Goal: Check status: Check status

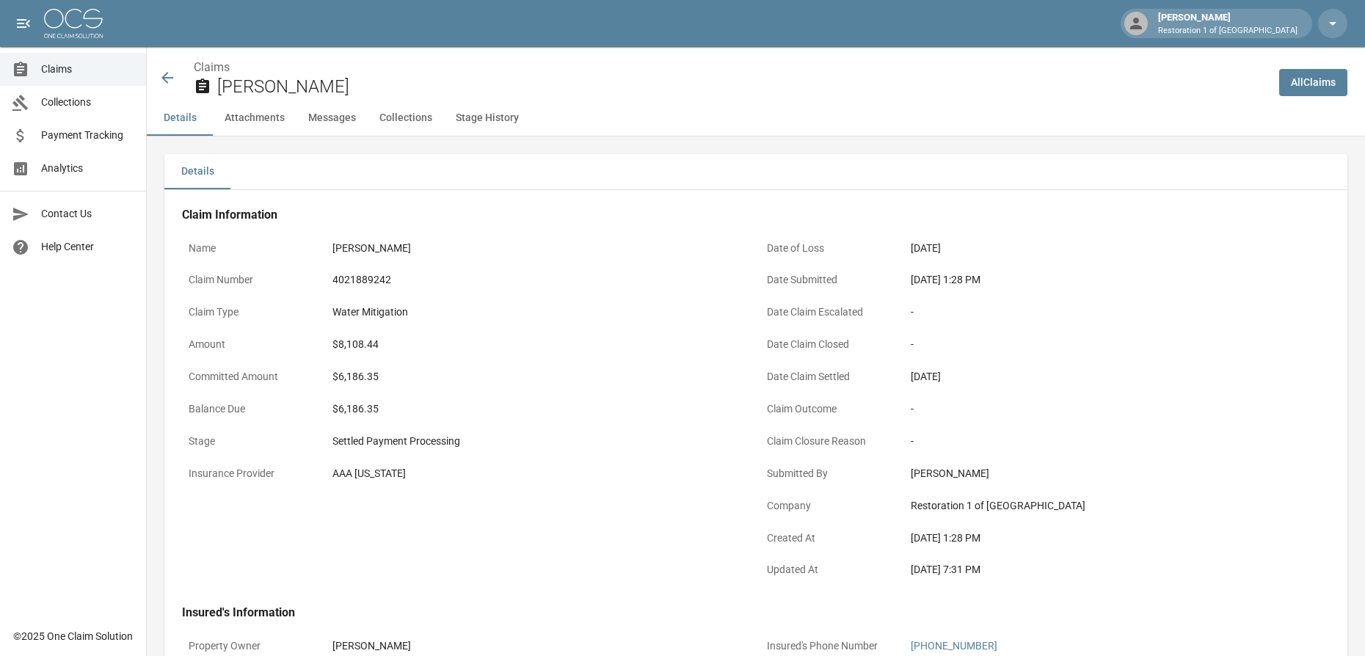
click at [166, 74] on icon at bounding box center [167, 78] width 12 height 12
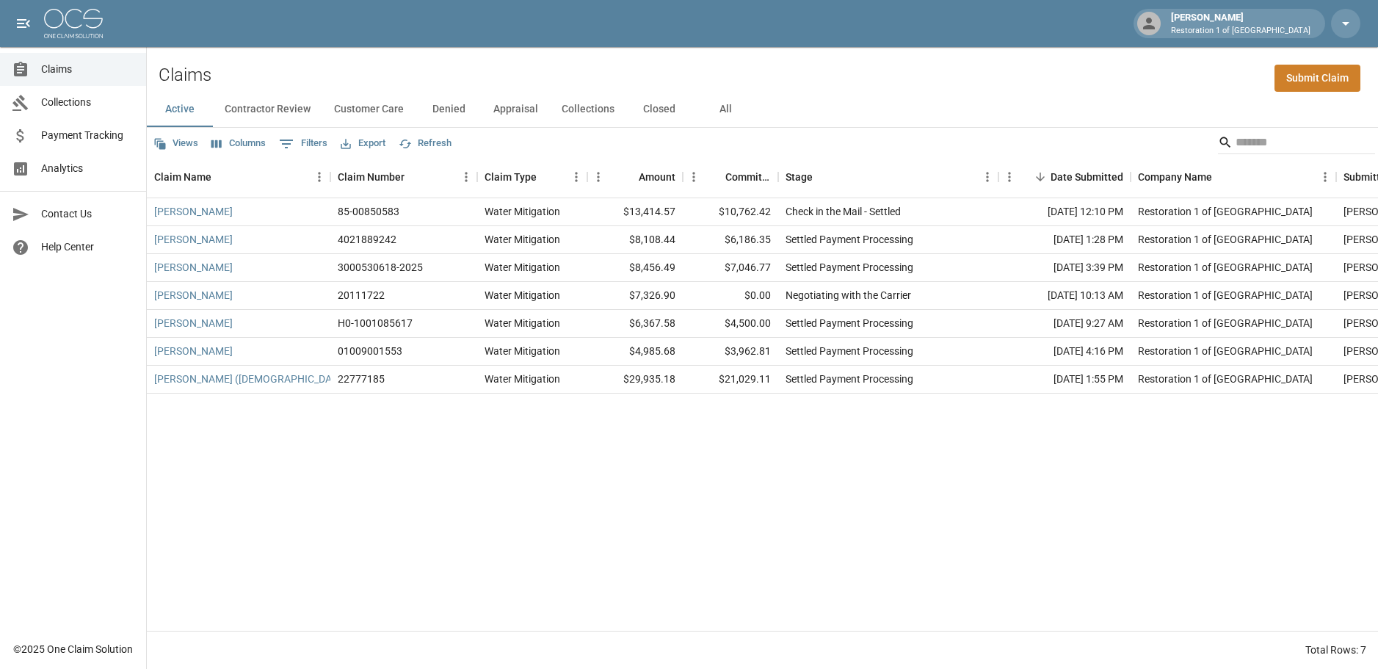
click at [90, 133] on span "Payment Tracking" at bounding box center [87, 135] width 93 height 15
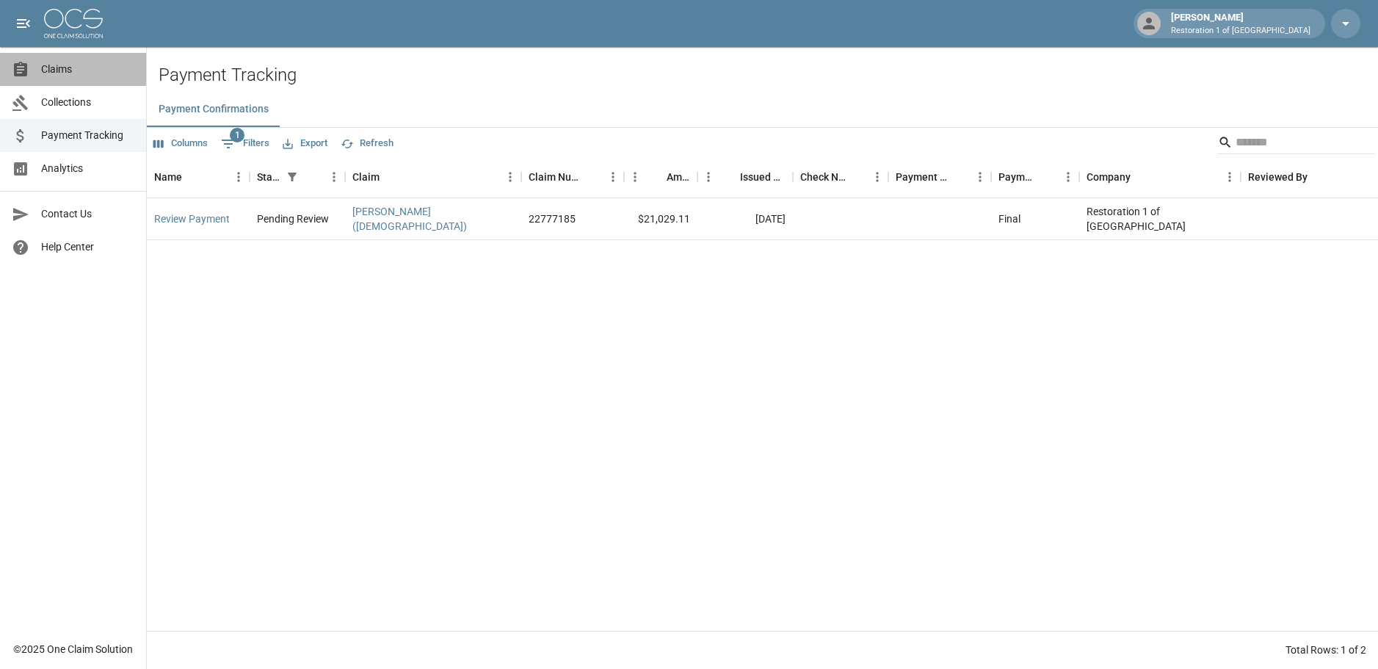
click at [95, 56] on link "Claims" at bounding box center [73, 69] width 146 height 33
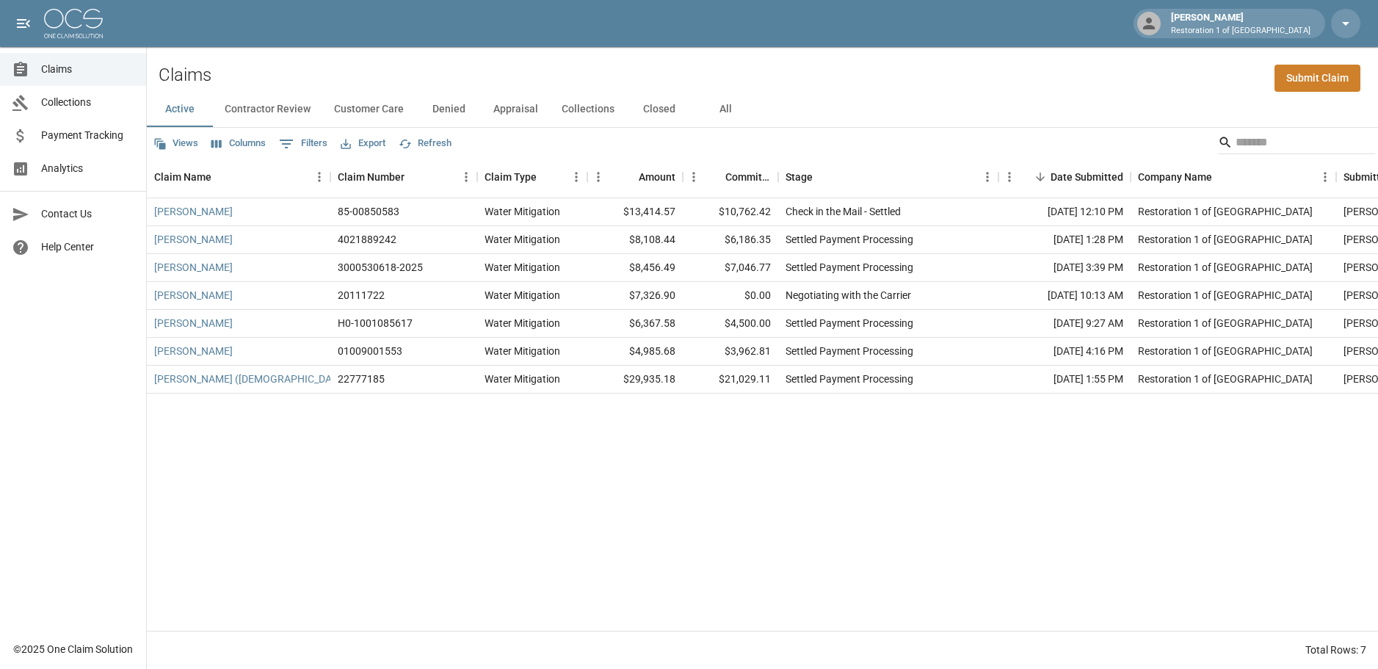
click at [81, 209] on span "Contact Us" at bounding box center [87, 213] width 93 height 15
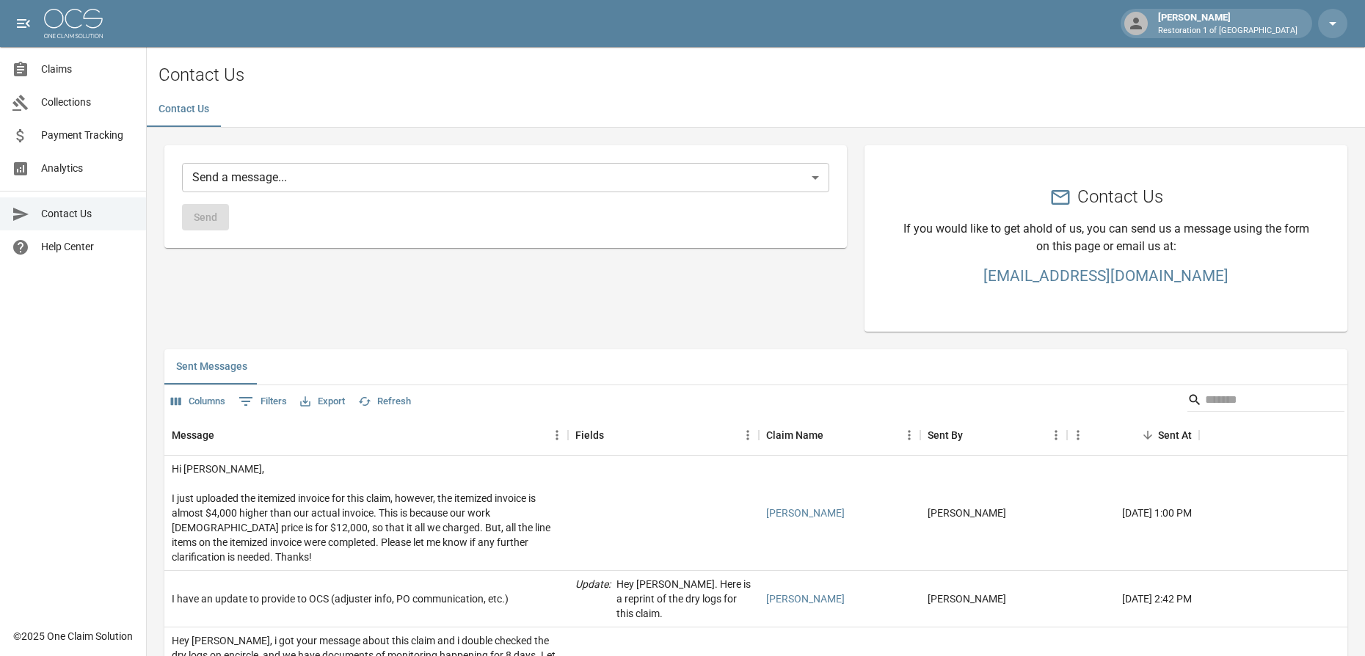
click at [294, 175] on body "[PERSON_NAME] Restoration 1 of Grand Rapids Claims Collections Payment Tracking…" at bounding box center [682, 449] width 1365 height 898
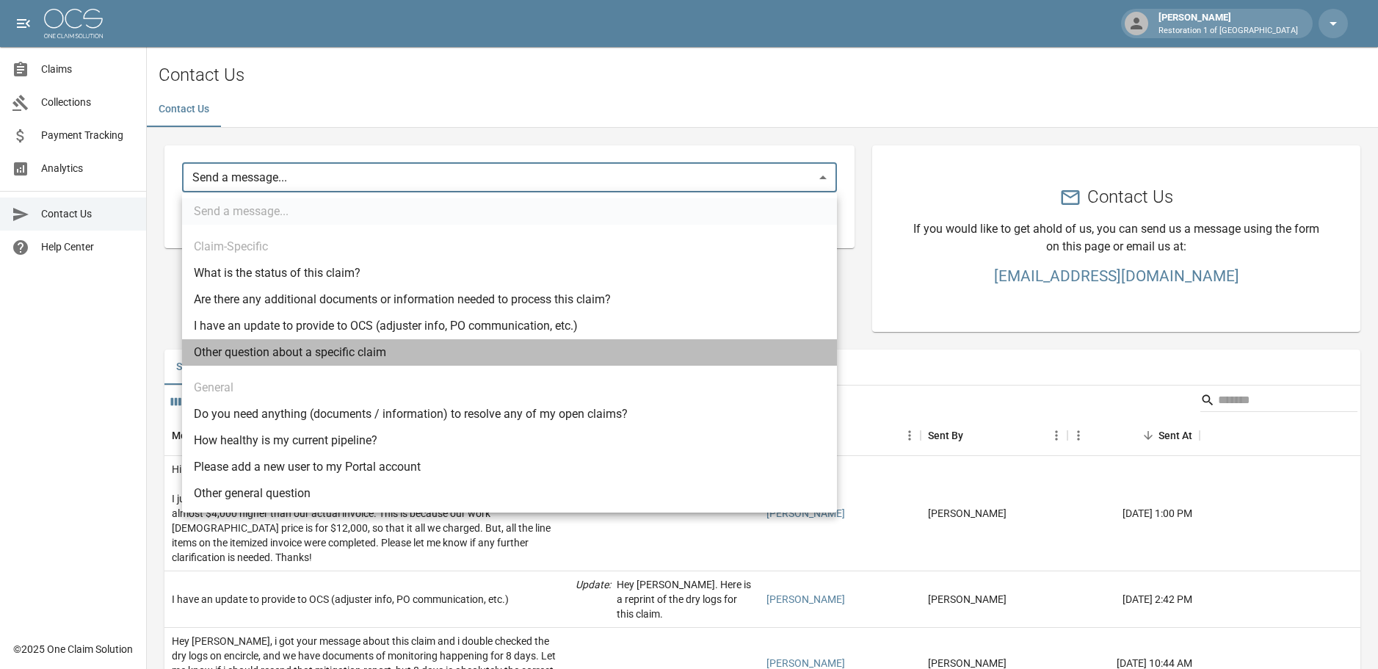
click at [372, 347] on li "Other question about a specific claim" at bounding box center [509, 352] width 655 height 26
type input "**********"
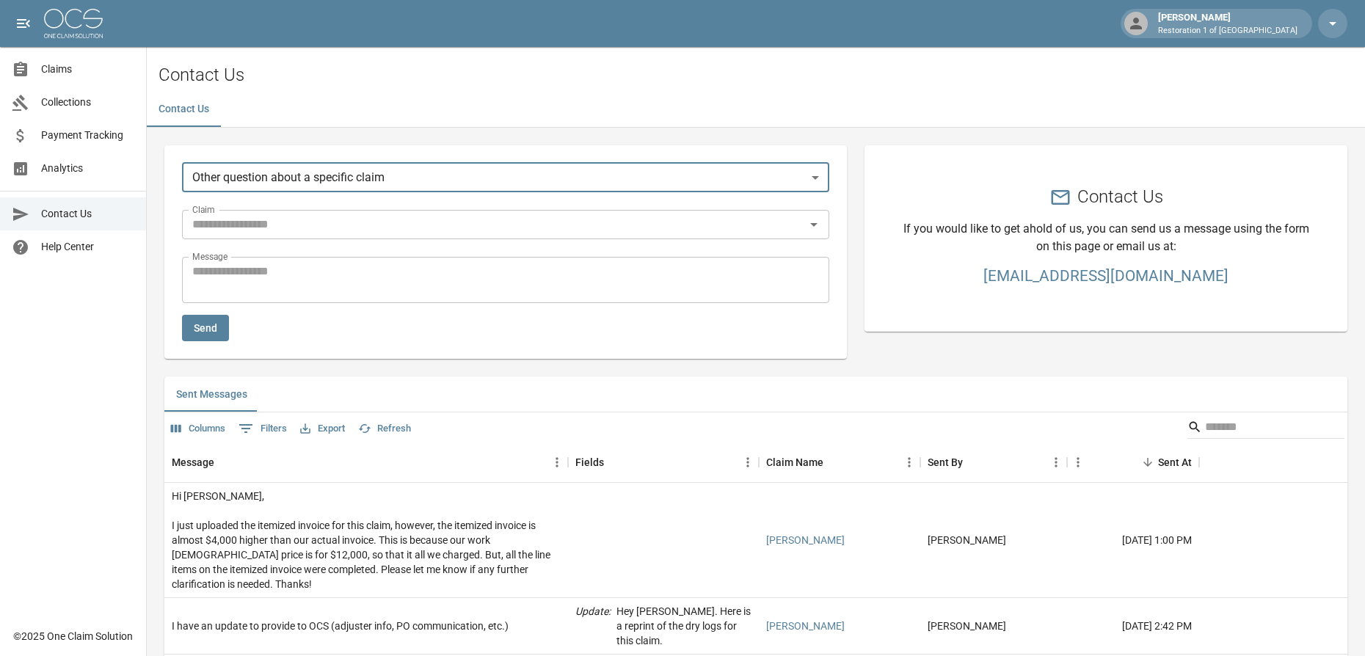
click at [288, 228] on input "Claim" at bounding box center [493, 224] width 614 height 21
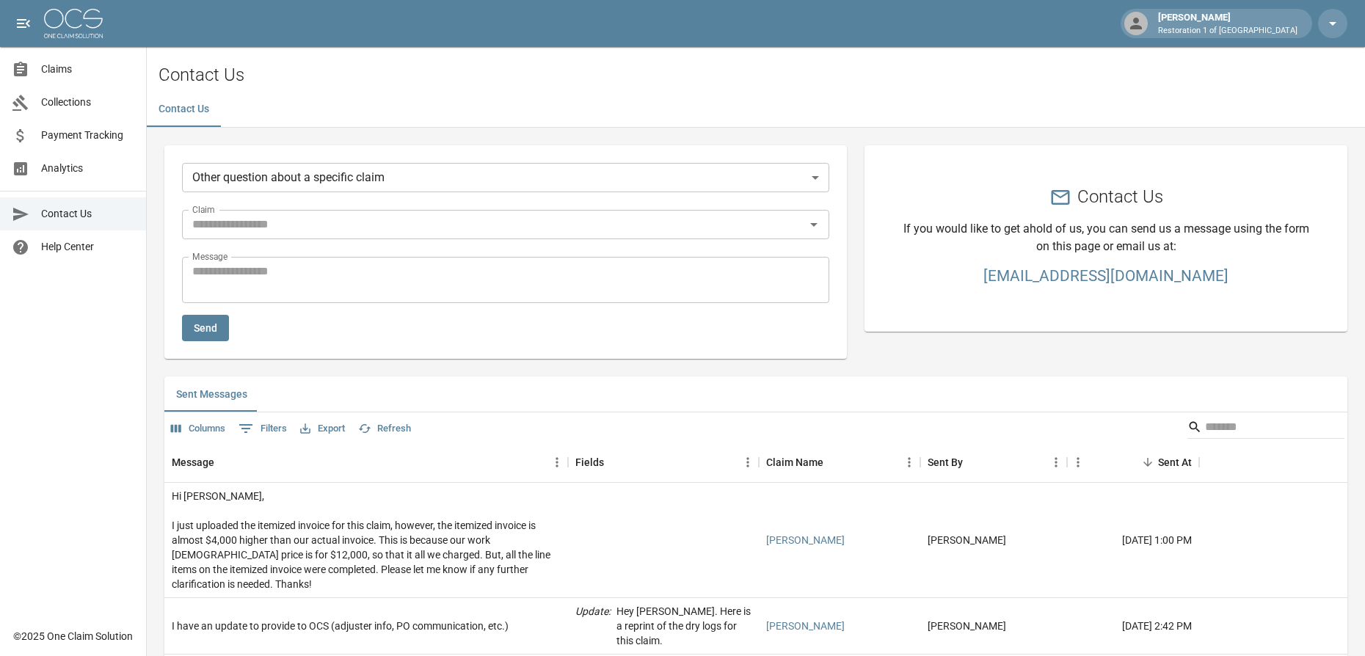
click at [1134, 273] on h3 "[EMAIL_ADDRESS][DOMAIN_NAME]" at bounding box center [1106, 276] width 413 height 18
click at [71, 78] on link "Claims" at bounding box center [73, 69] width 146 height 33
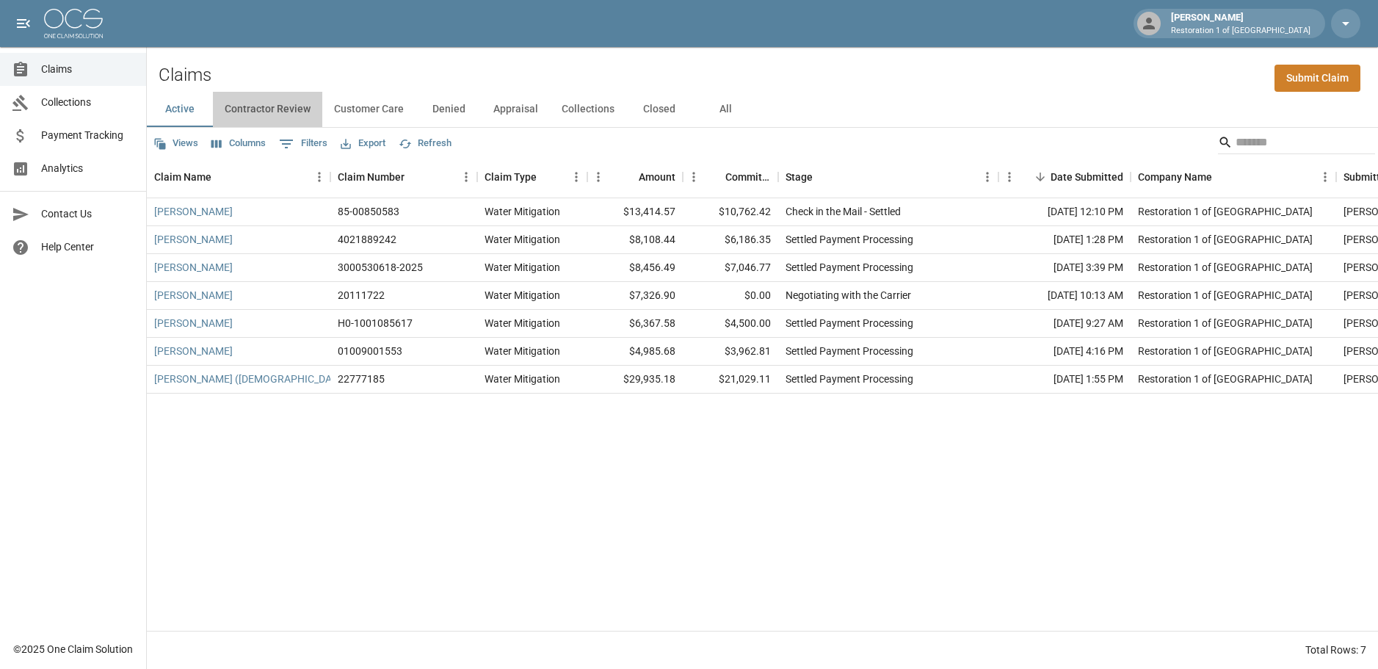
click at [264, 106] on button "Contractor Review" at bounding box center [267, 109] width 109 height 35
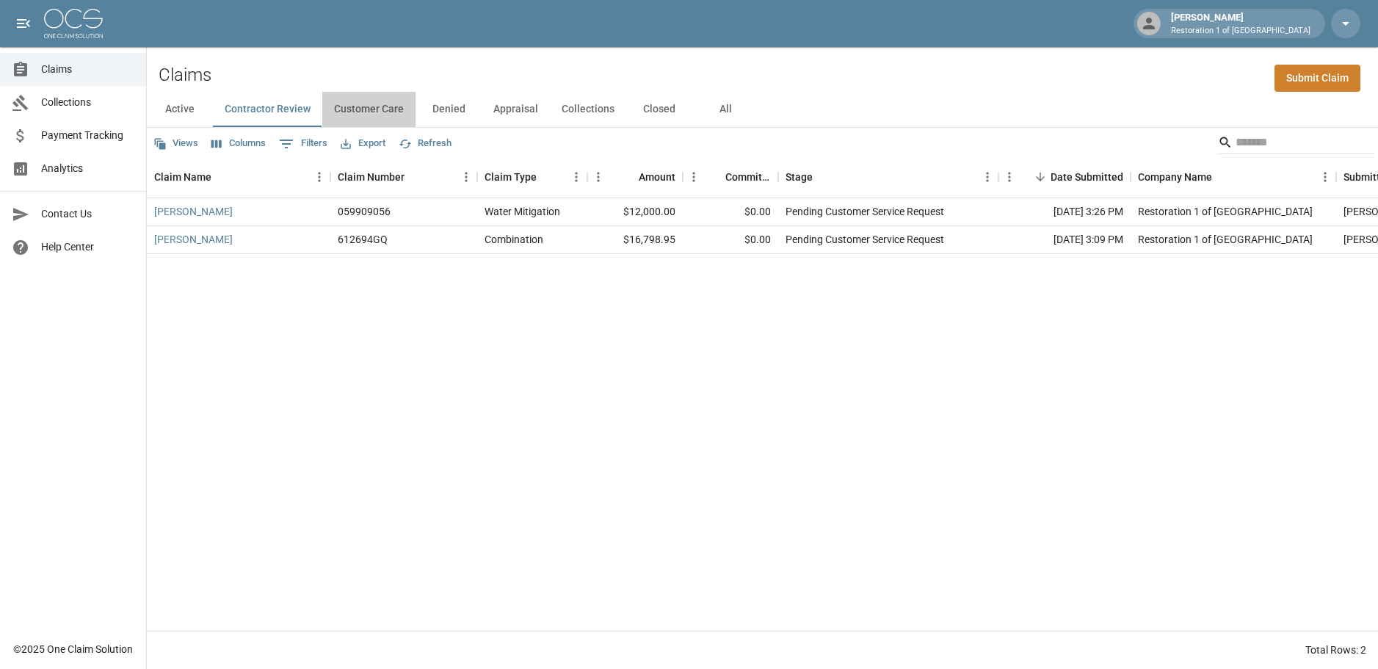
click at [393, 111] on button "Customer Care" at bounding box center [368, 109] width 93 height 35
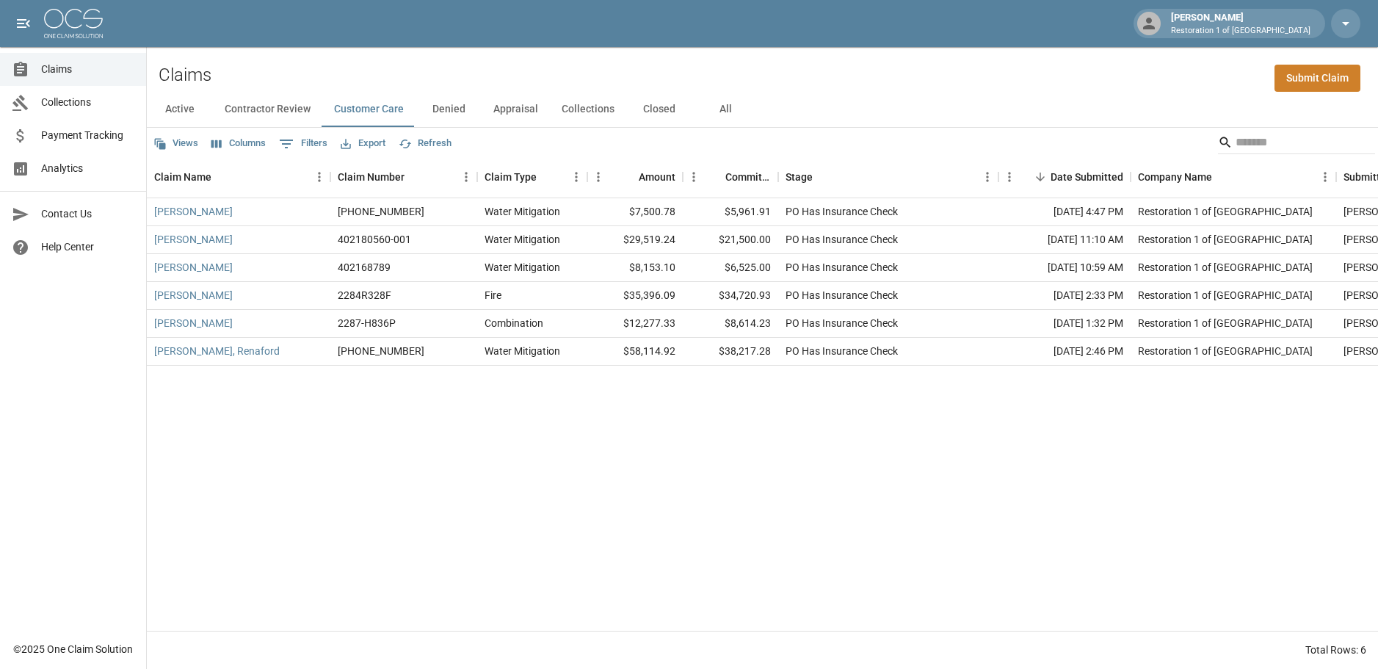
click at [456, 110] on button "Denied" at bounding box center [448, 109] width 66 height 35
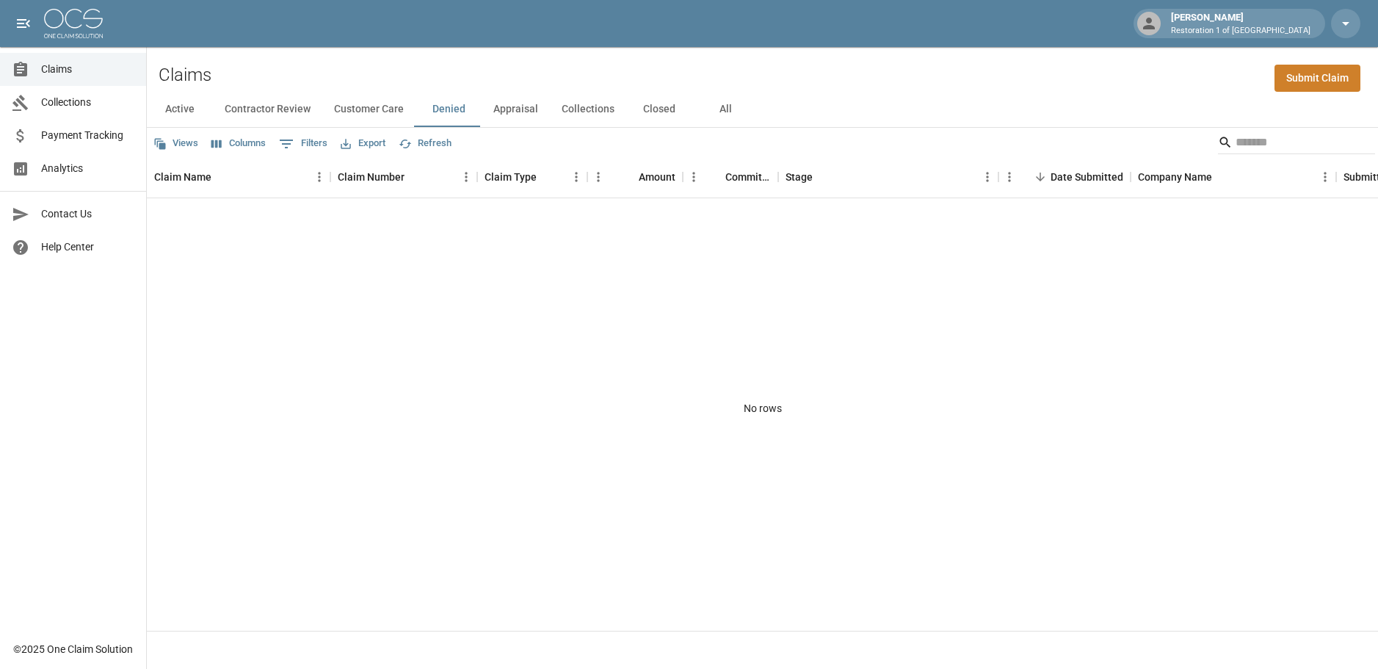
click at [508, 108] on button "Appraisal" at bounding box center [516, 109] width 68 height 35
click at [570, 109] on button "Collections" at bounding box center [588, 109] width 76 height 35
click at [656, 111] on button "Closed" at bounding box center [659, 109] width 66 height 35
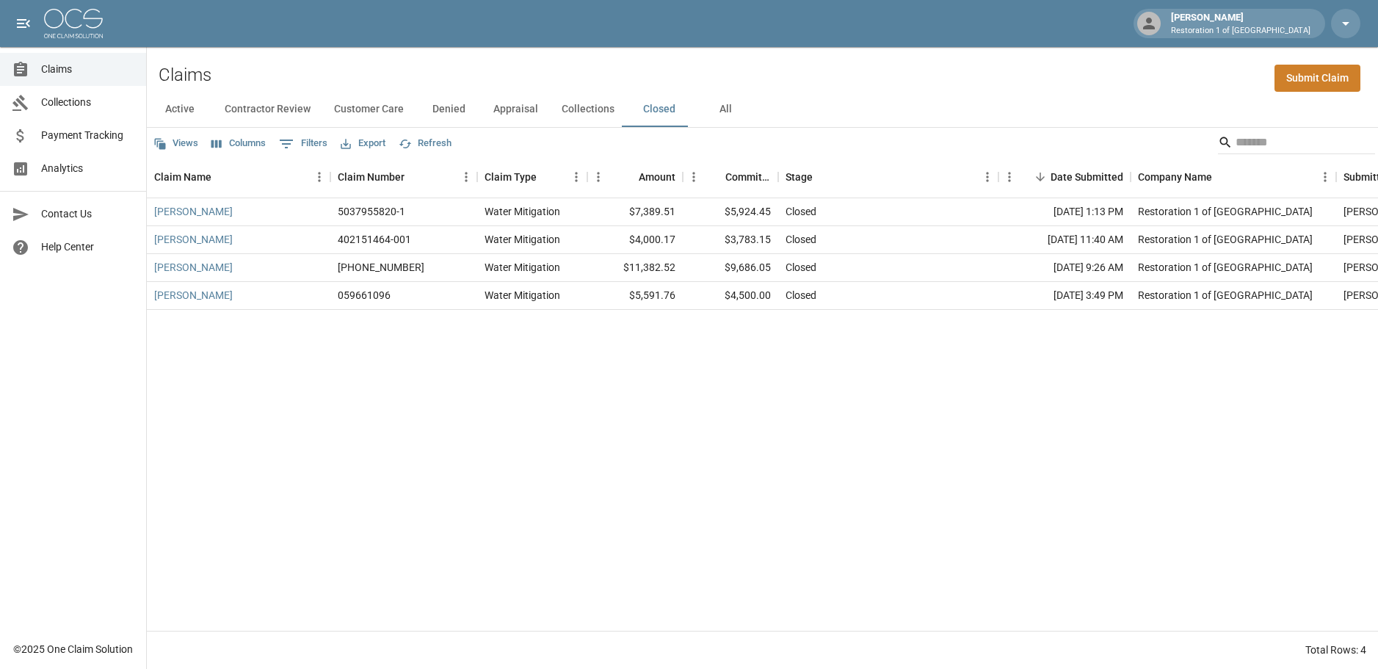
click at [184, 109] on button "Active" at bounding box center [180, 109] width 66 height 35
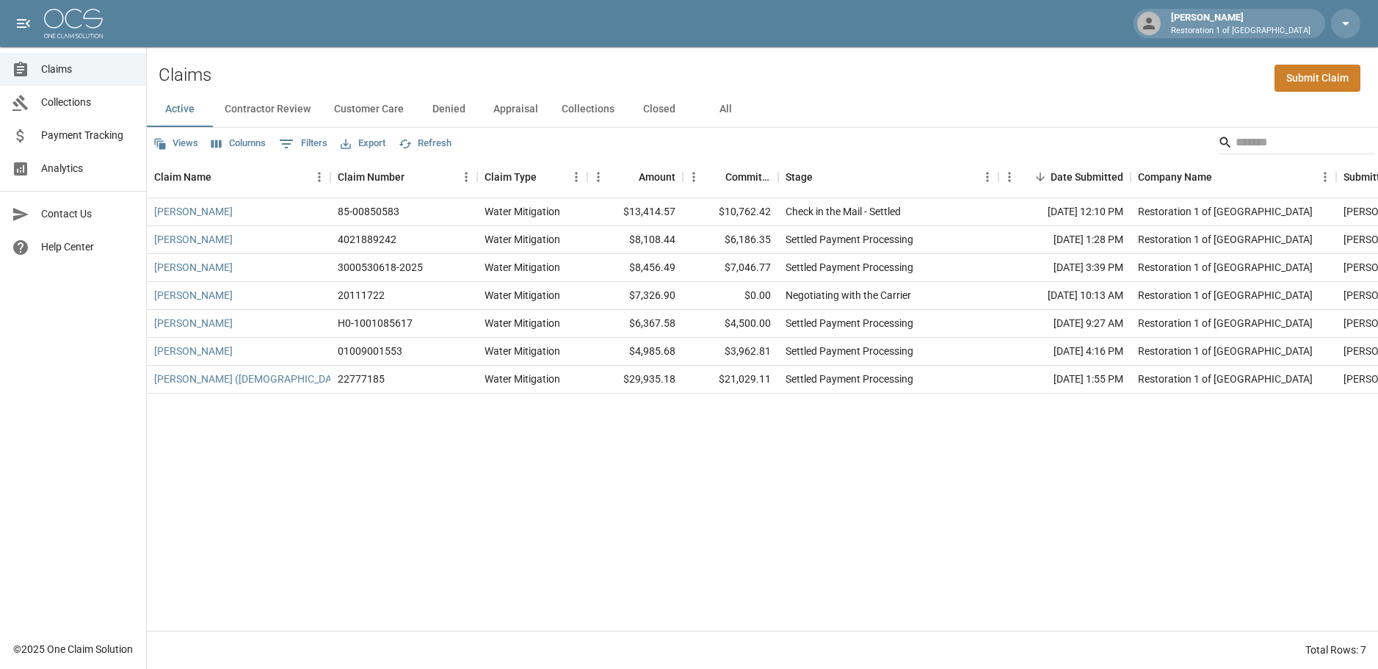
click at [273, 113] on button "Contractor Review" at bounding box center [267, 109] width 109 height 35
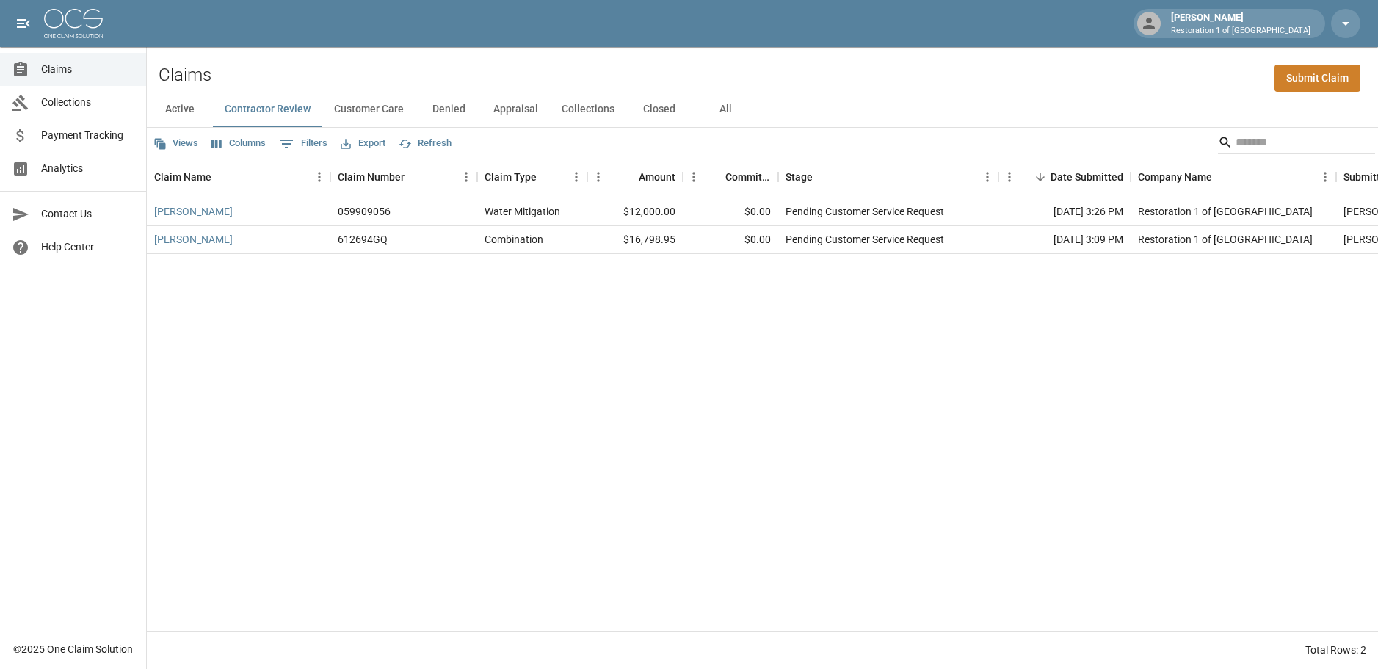
click at [441, 323] on div "[PERSON_NAME] 059909056 Water Mitigation $12,000.00 $0.00 Pending Customer Serv…" at bounding box center [833, 414] width 1373 height 432
click at [385, 330] on div "[PERSON_NAME] 059909056 Water Mitigation $12,000.00 $0.00 Pending Customer Serv…" at bounding box center [833, 414] width 1373 height 432
click at [183, 108] on button "Active" at bounding box center [180, 109] width 66 height 35
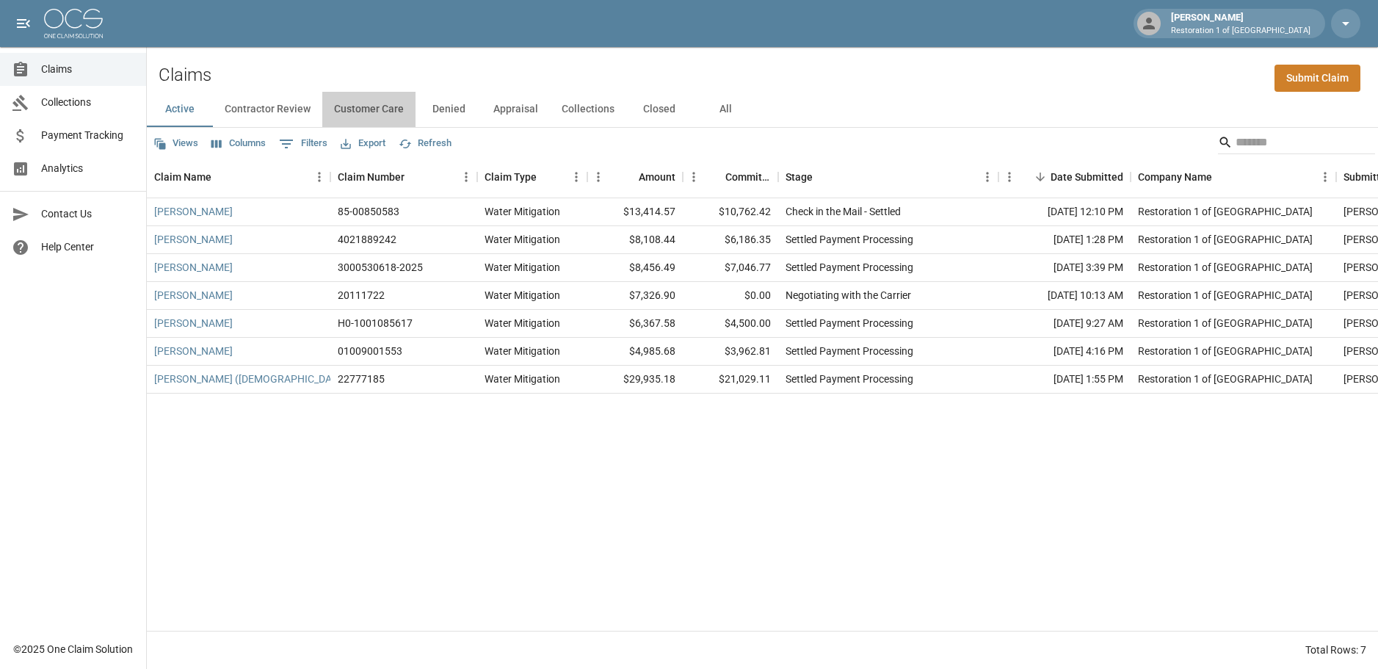
click at [387, 107] on button "Customer Care" at bounding box center [368, 109] width 93 height 35
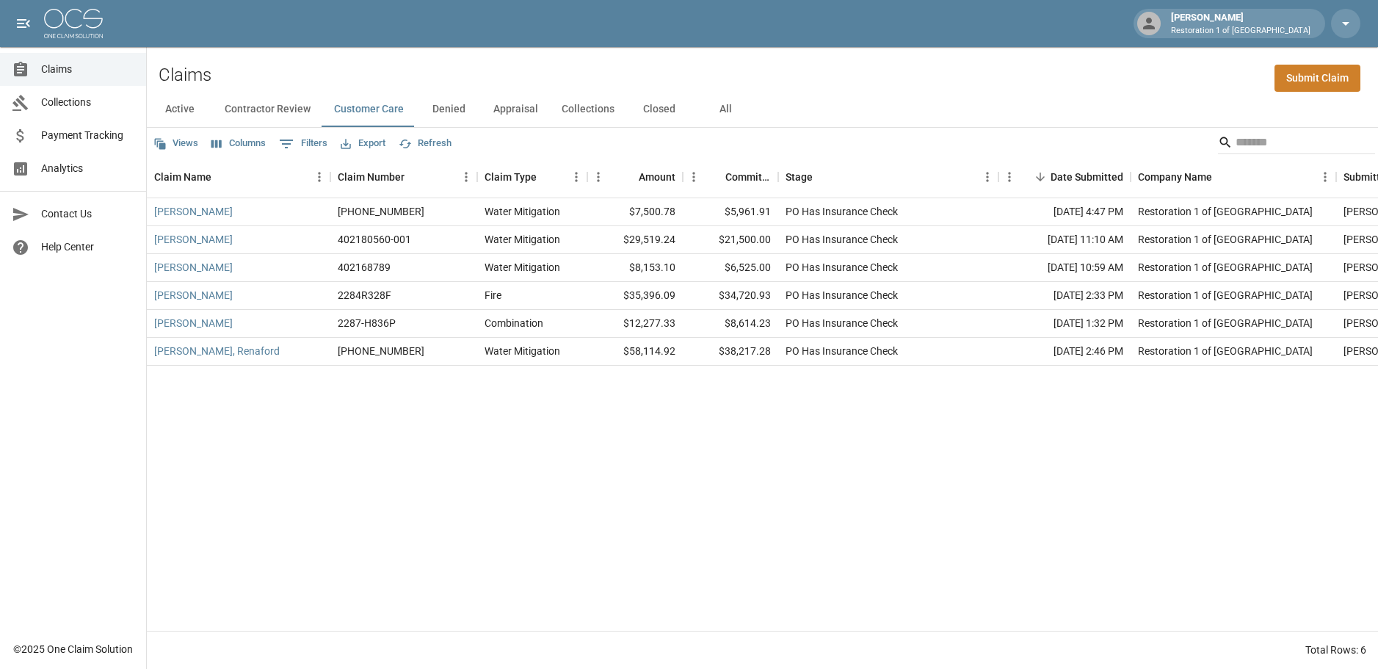
click at [658, 107] on button "Closed" at bounding box center [659, 109] width 66 height 35
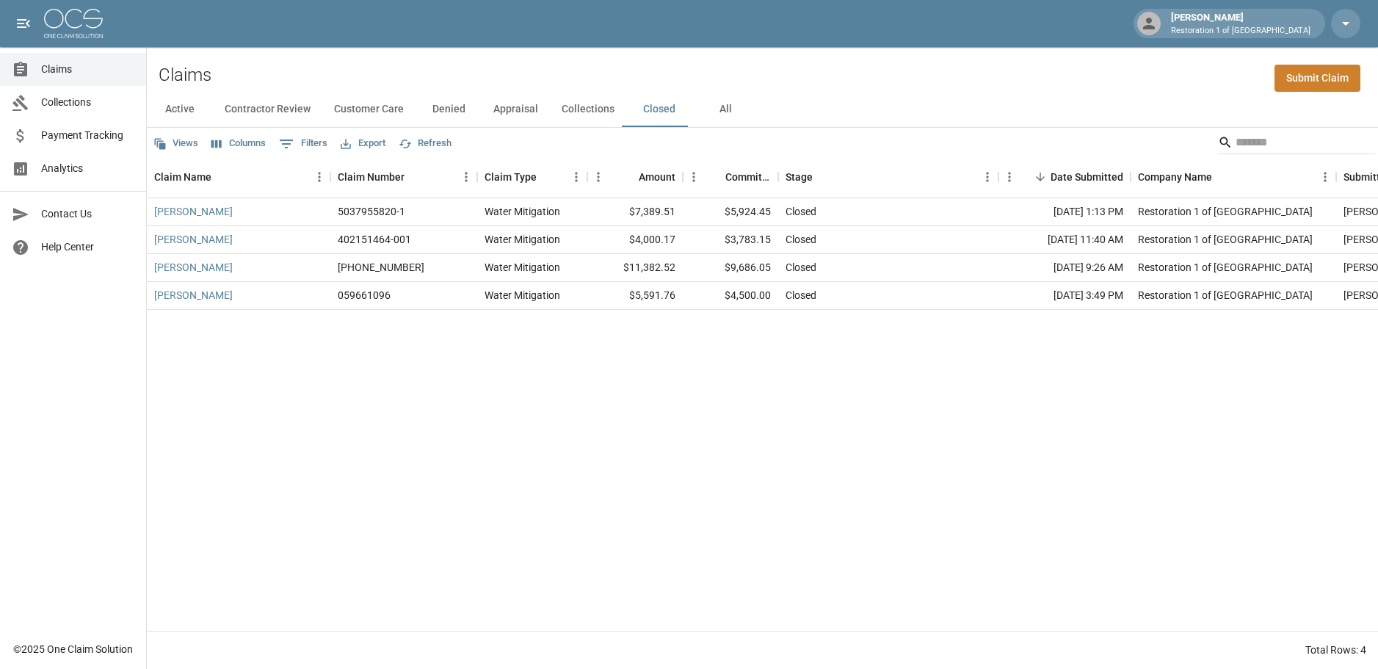
click at [504, 453] on div "[PERSON_NAME] 5037955820-1 Water Mitigation $7,389.51 $5,924.45 Closed [DATE] 1…" at bounding box center [833, 414] width 1373 height 432
click at [360, 105] on button "Customer Care" at bounding box center [368, 109] width 93 height 35
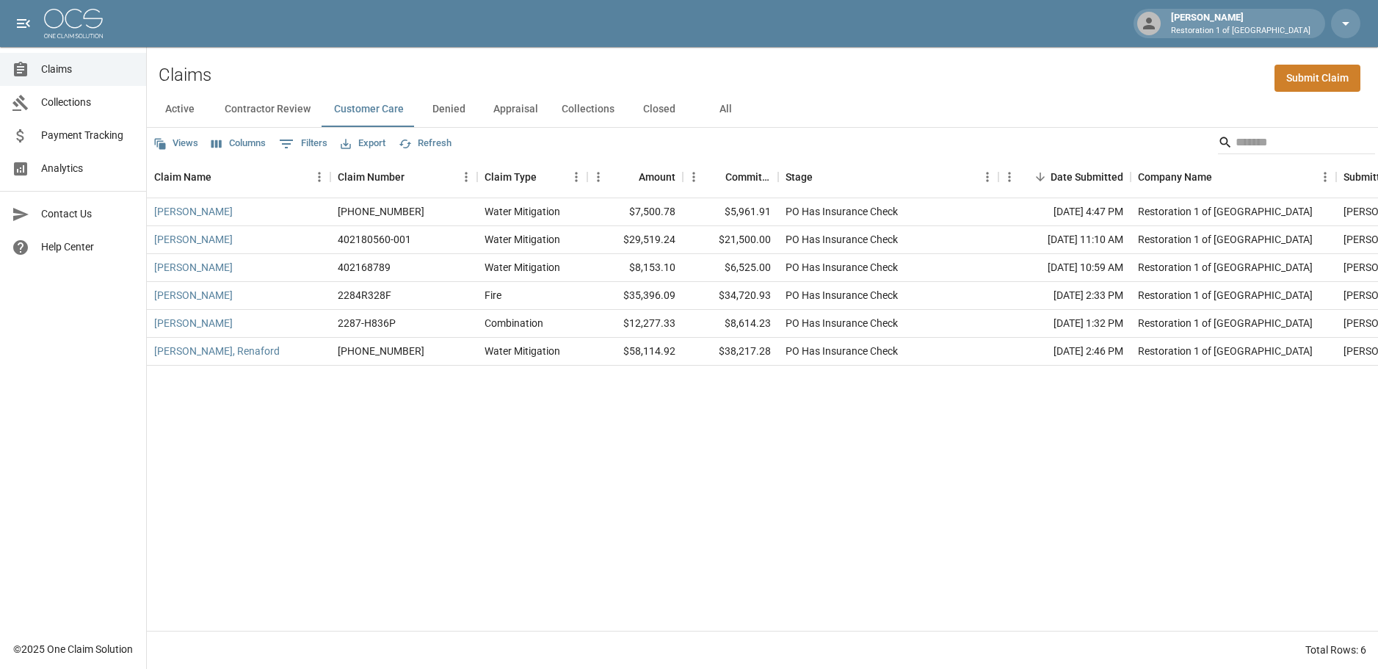
click at [262, 112] on button "Contractor Review" at bounding box center [267, 109] width 109 height 35
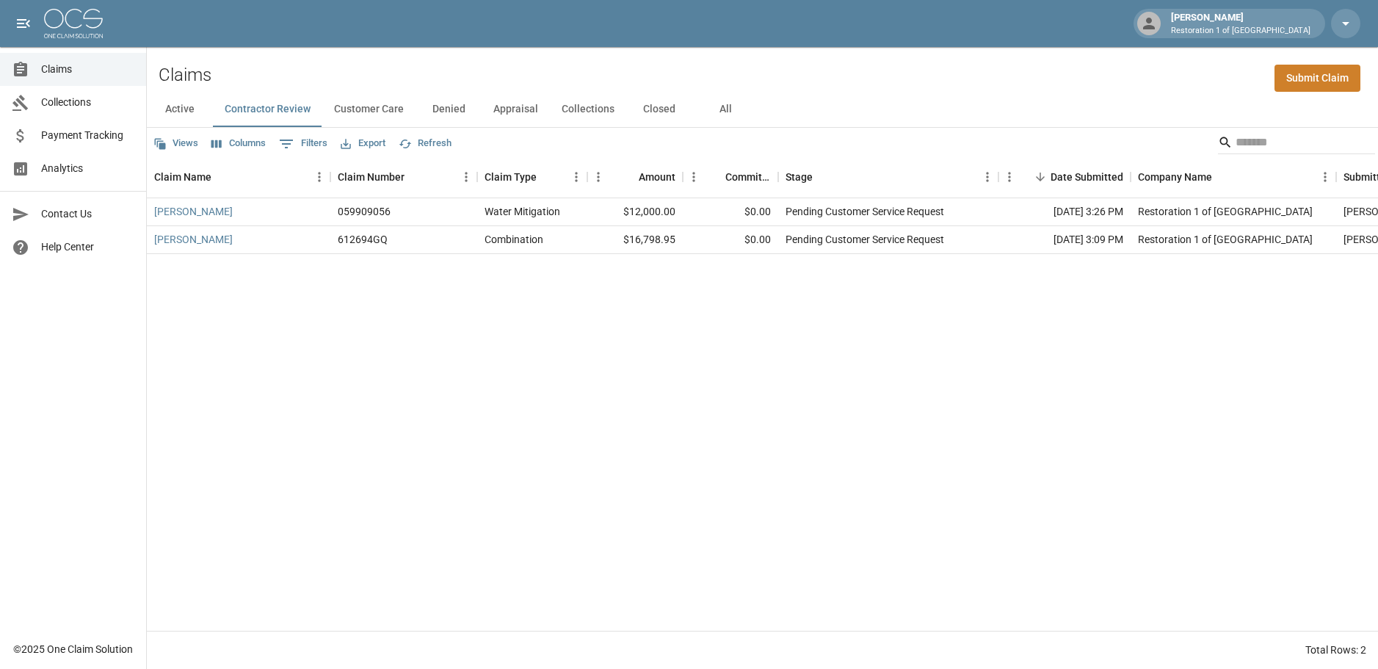
click at [185, 111] on button "Active" at bounding box center [180, 109] width 66 height 35
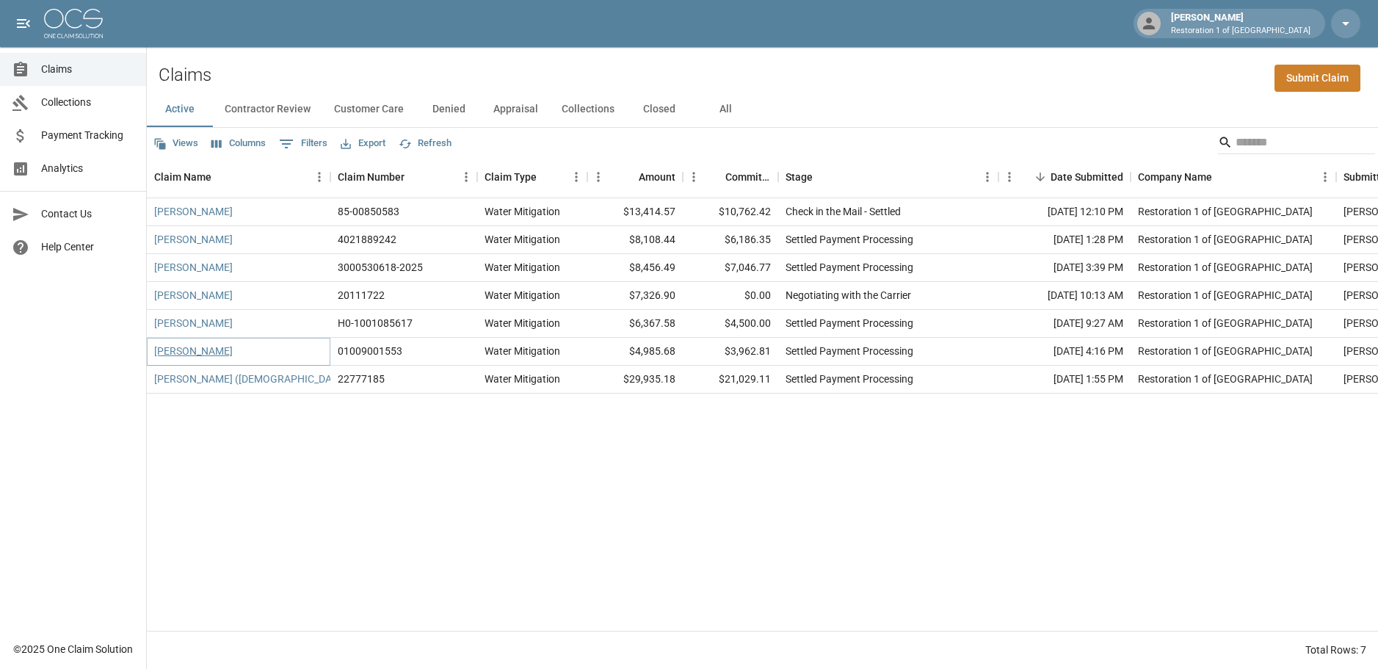
click at [184, 353] on link "[PERSON_NAME]" at bounding box center [193, 351] width 79 height 15
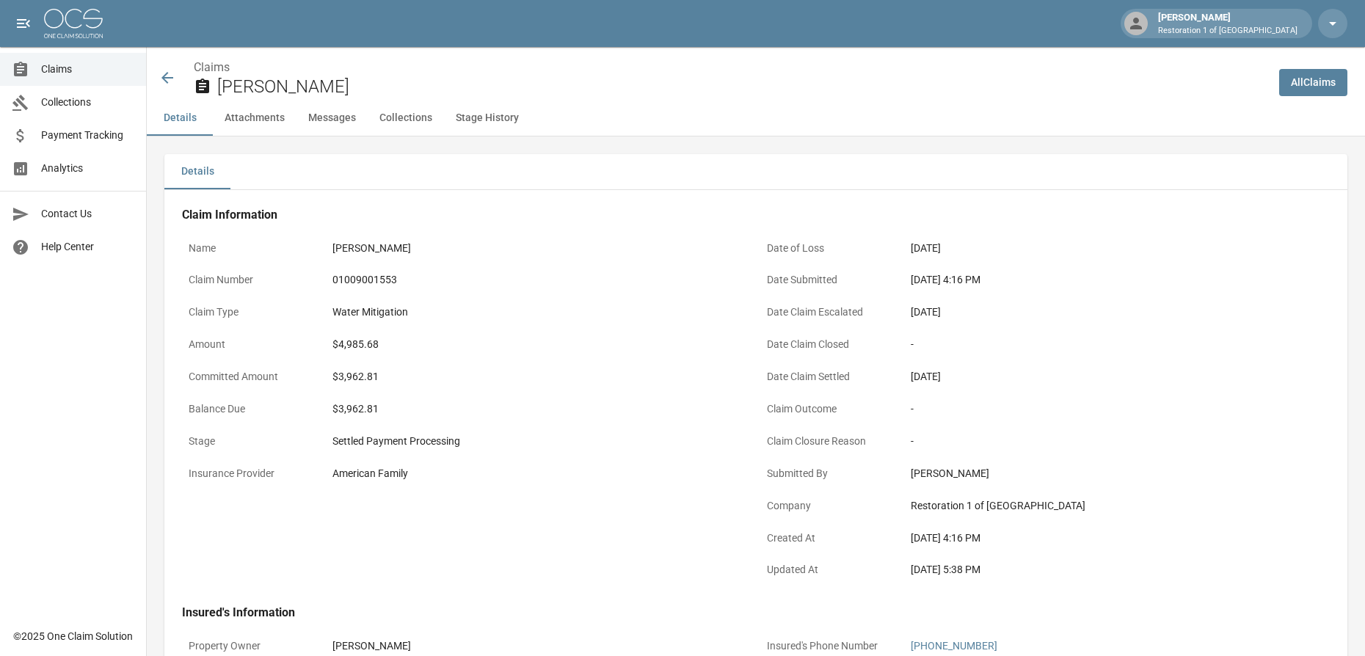
click at [166, 75] on icon at bounding box center [167, 78] width 12 height 12
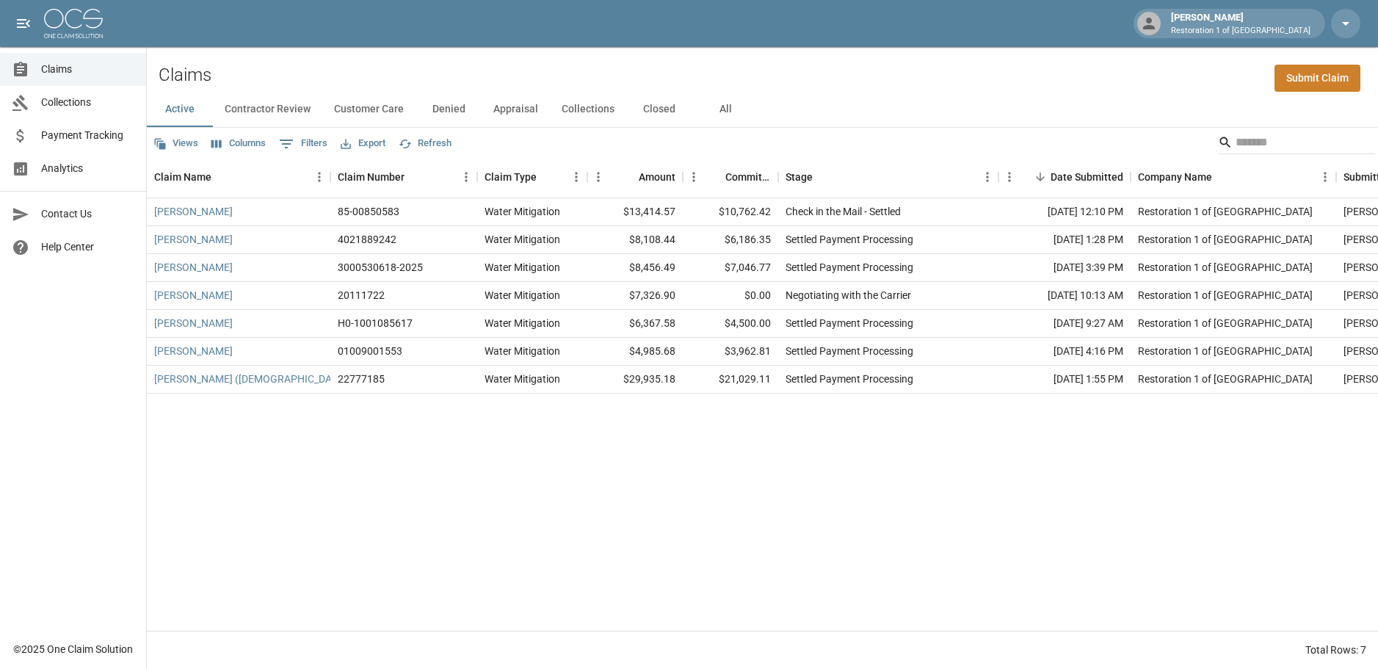
click at [354, 105] on button "Customer Care" at bounding box center [368, 109] width 93 height 35
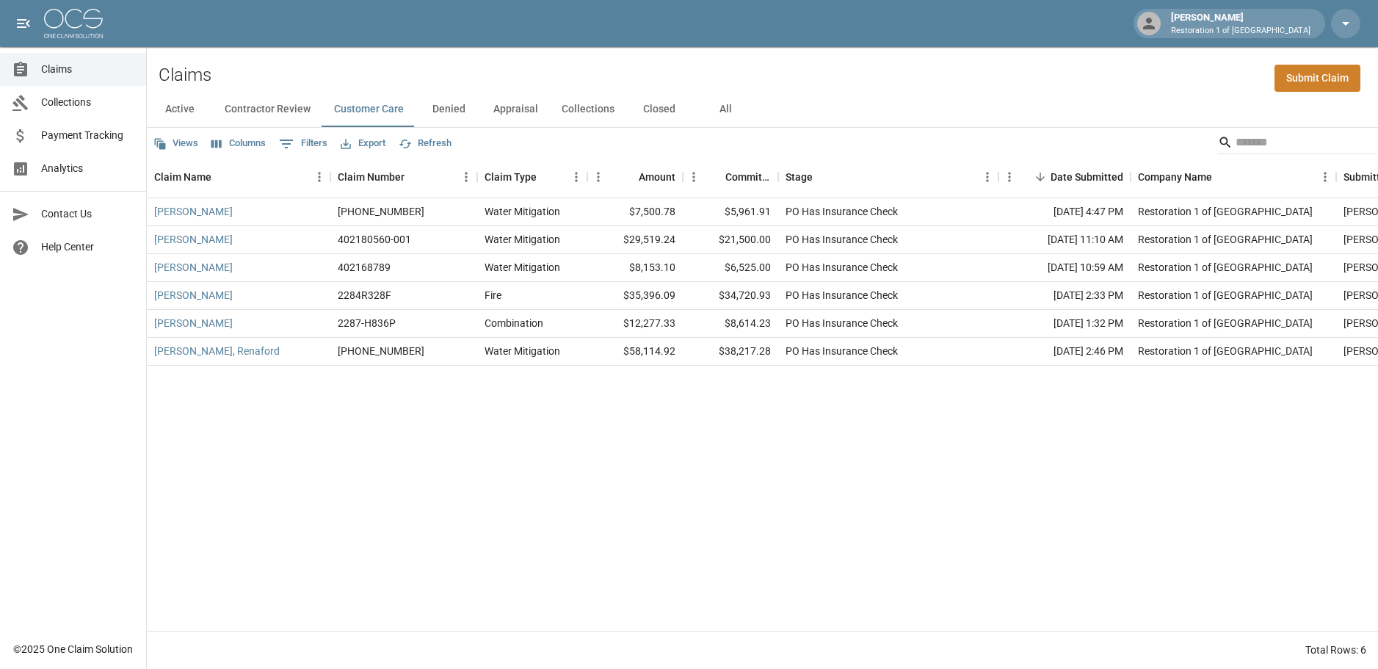
click at [658, 109] on button "Closed" at bounding box center [659, 109] width 66 height 35
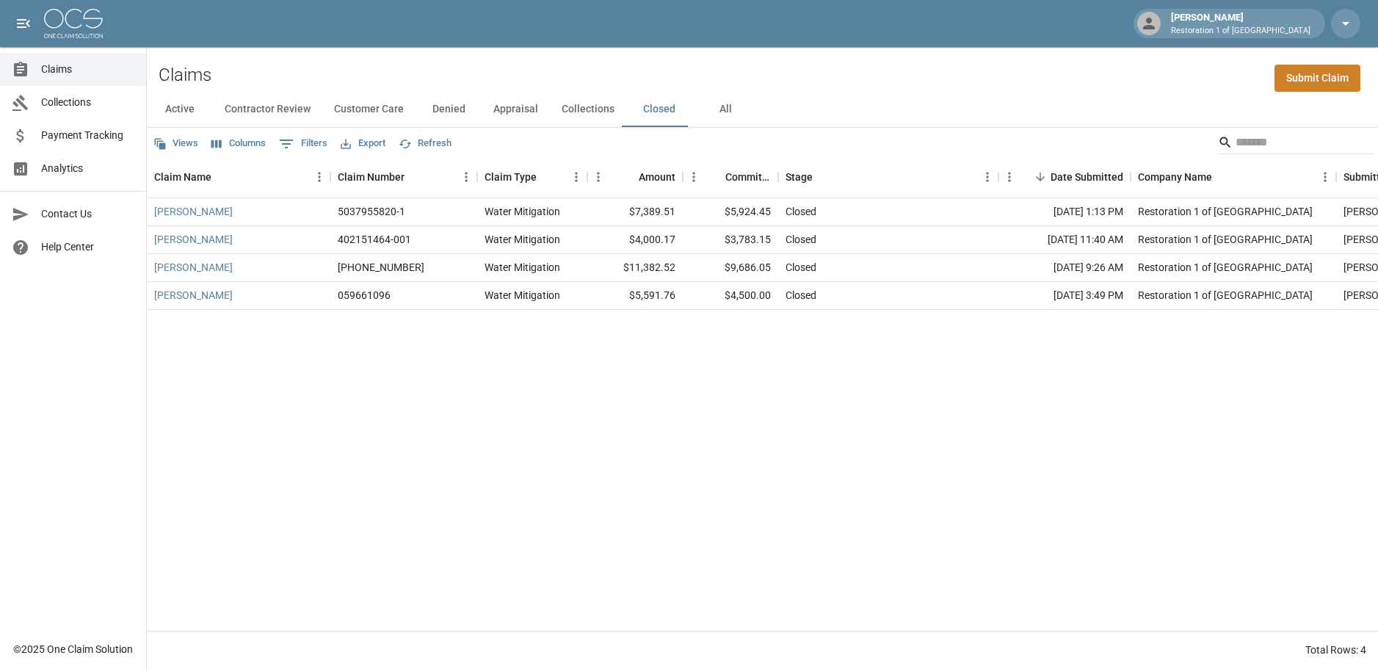
click at [370, 110] on button "Customer Care" at bounding box center [368, 109] width 93 height 35
